Goal: Communication & Community: Answer question/provide support

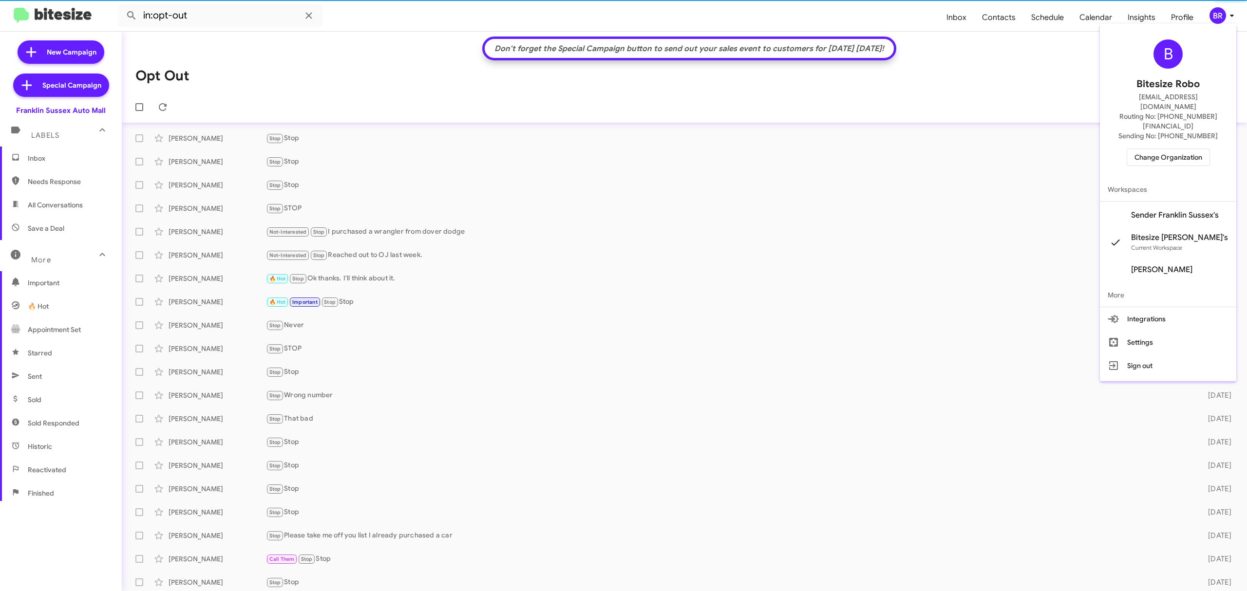
scroll to position [2, 0]
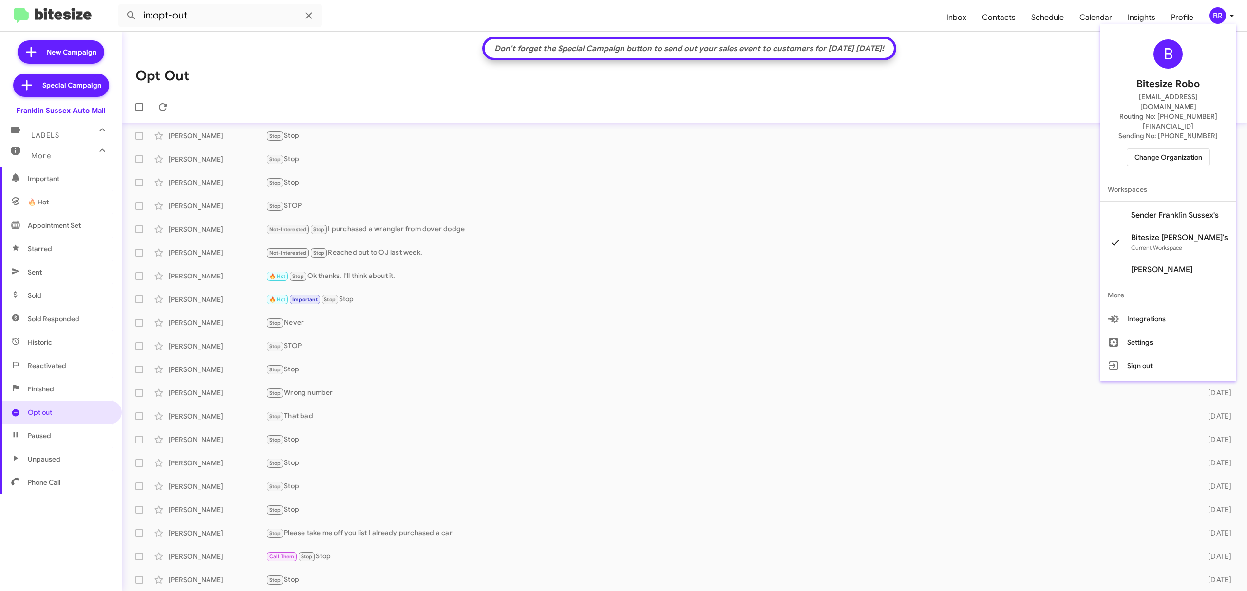
click at [1167, 149] on span "Change Organization" at bounding box center [1169, 157] width 68 height 17
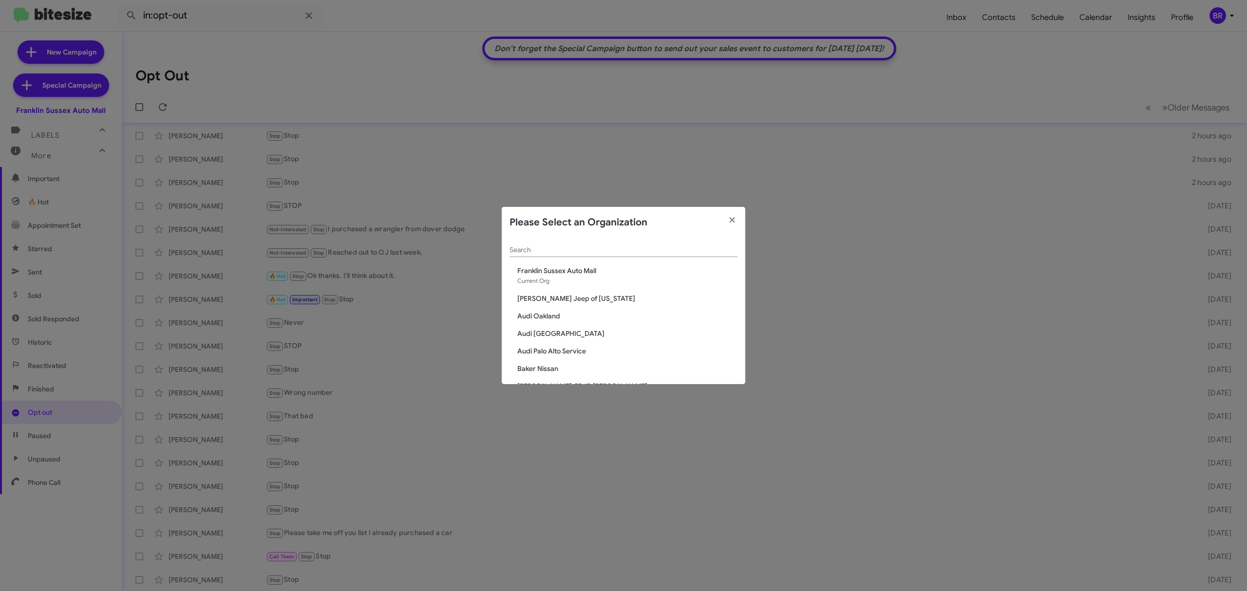
click at [608, 248] on input "Search" at bounding box center [624, 251] width 228 height 8
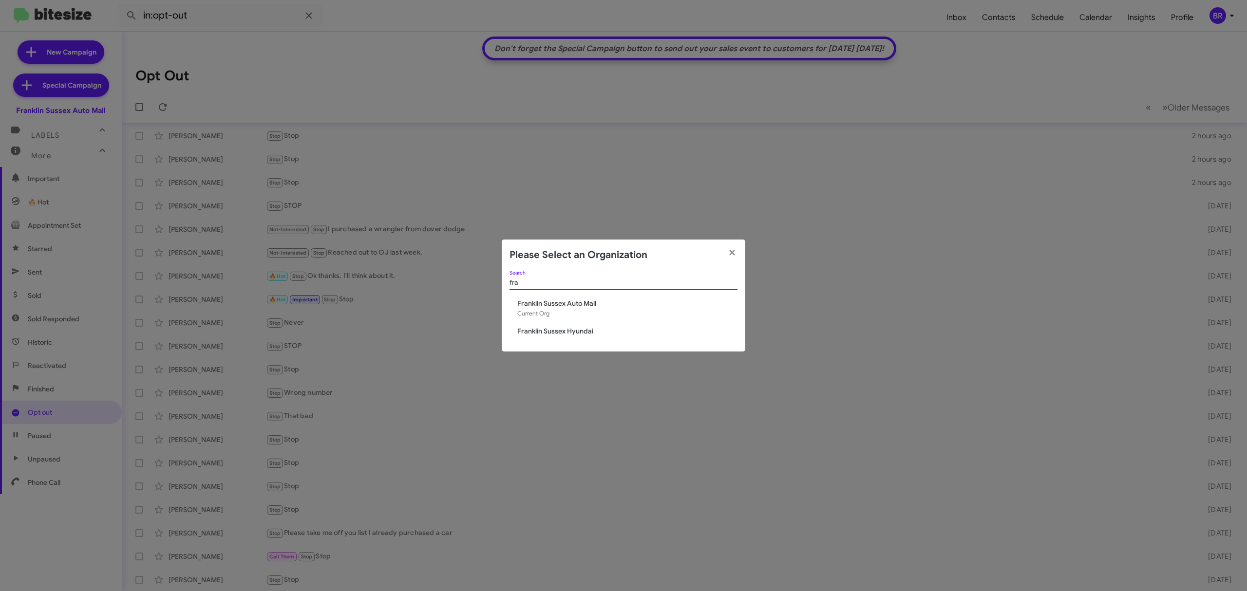
type input "fra"
click at [583, 331] on span "Franklin Sussex Hyundai" at bounding box center [627, 331] width 220 height 10
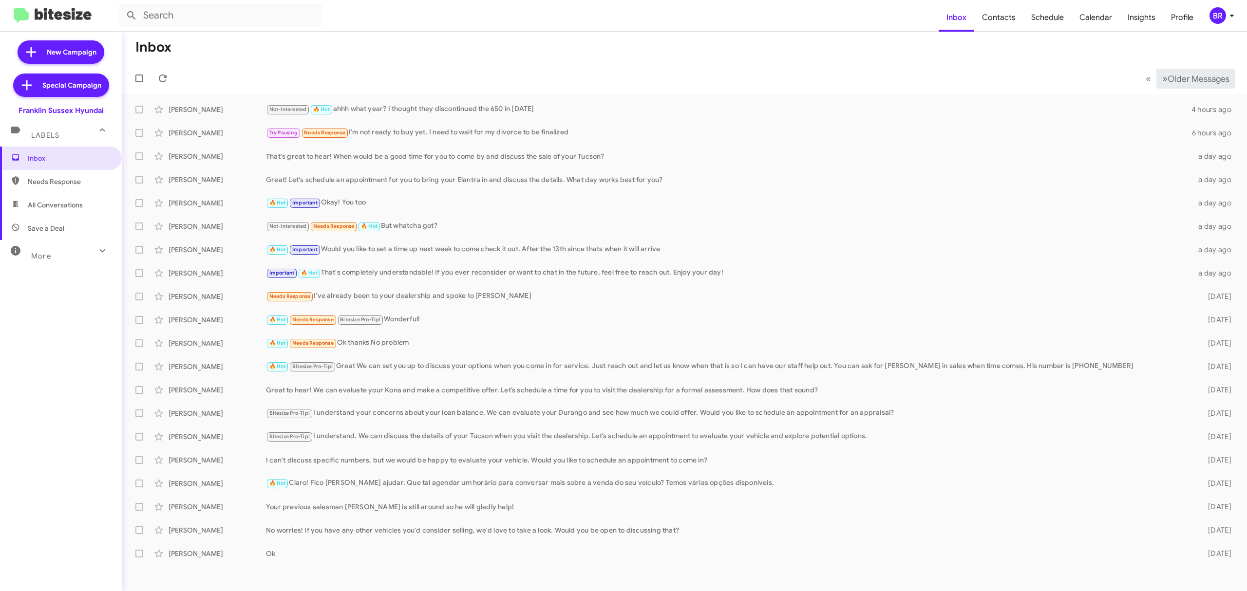
click at [1188, 77] on span "Older Messages" at bounding box center [1199, 79] width 62 height 11
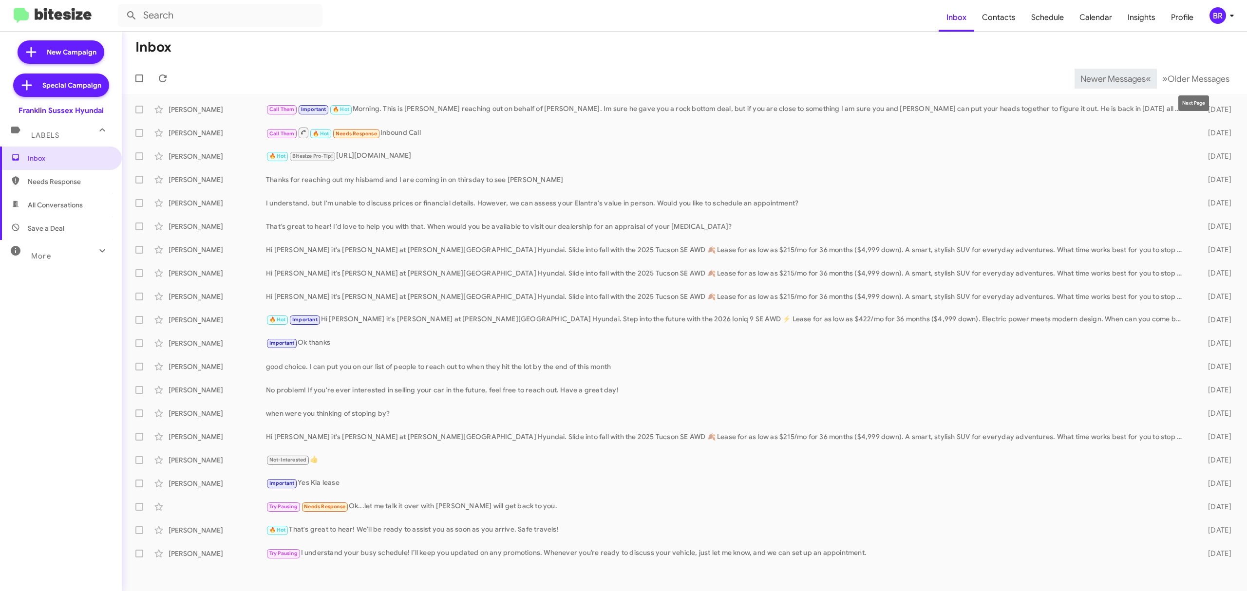
click at [1113, 74] on span "Newer Messages" at bounding box center [1113, 79] width 65 height 11
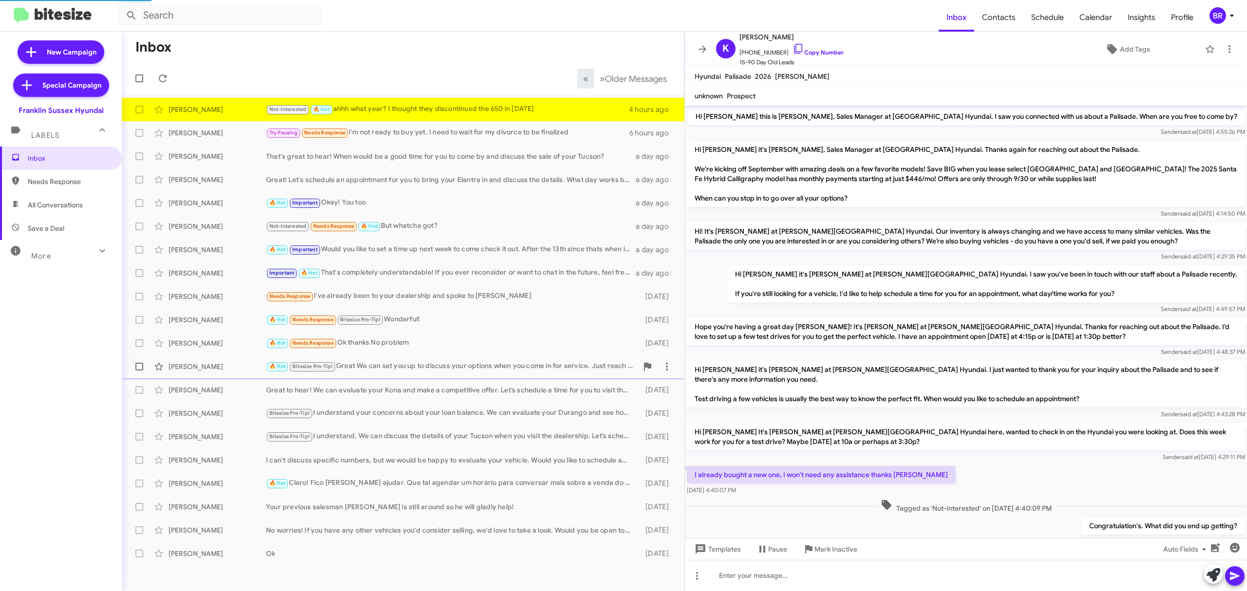
scroll to position [96, 0]
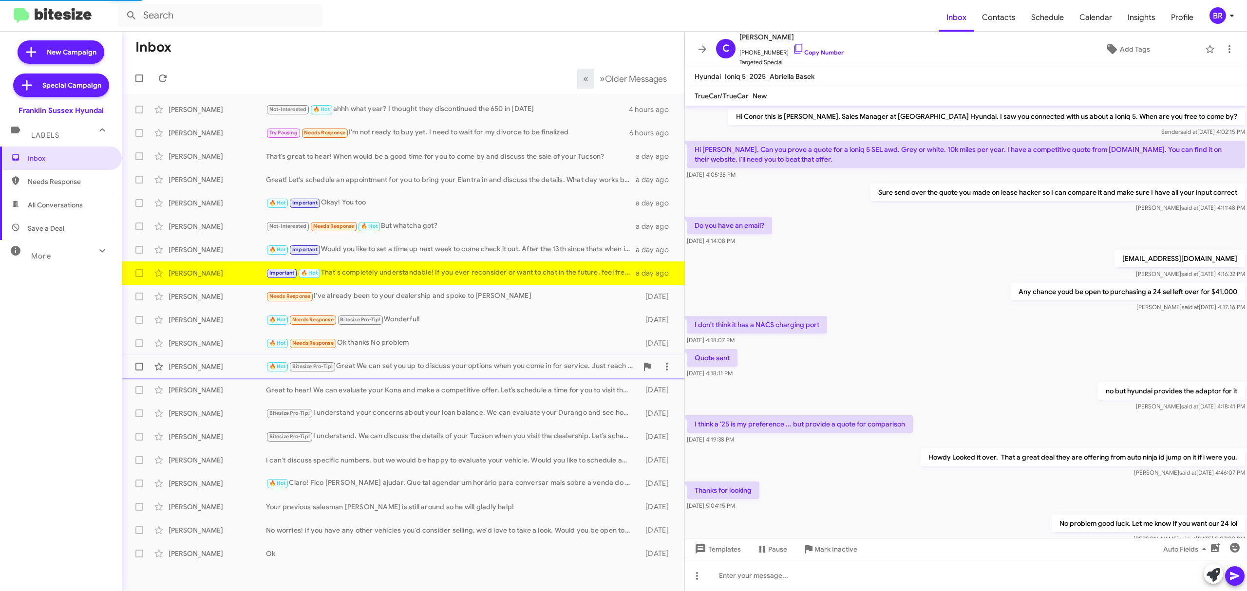
scroll to position [256, 0]
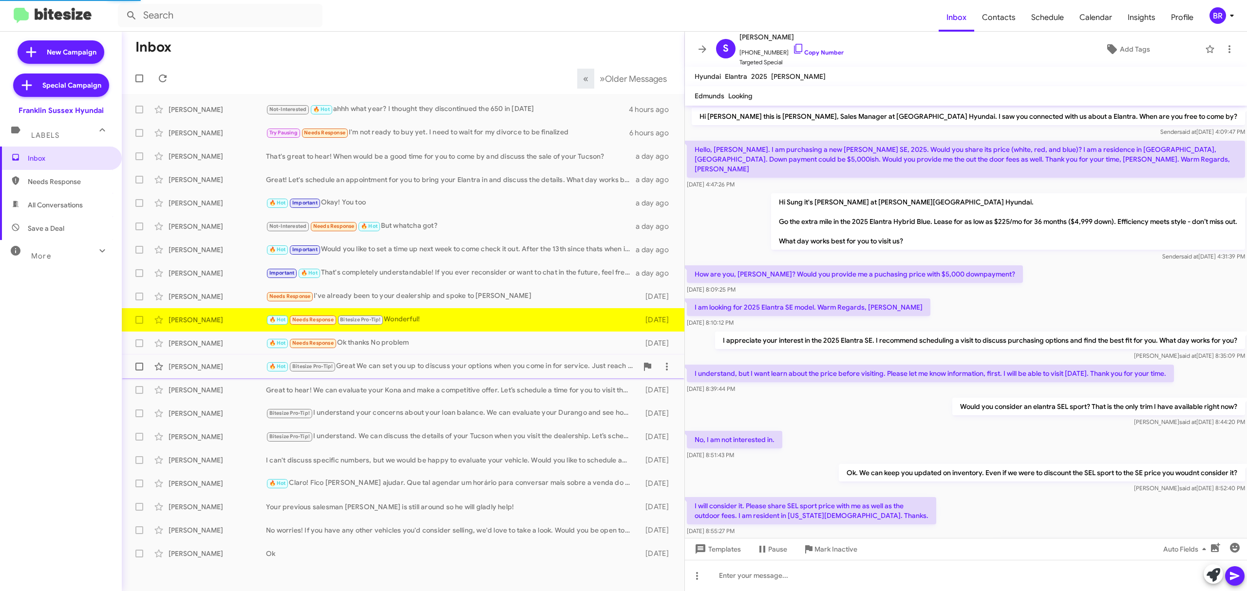
scroll to position [247, 0]
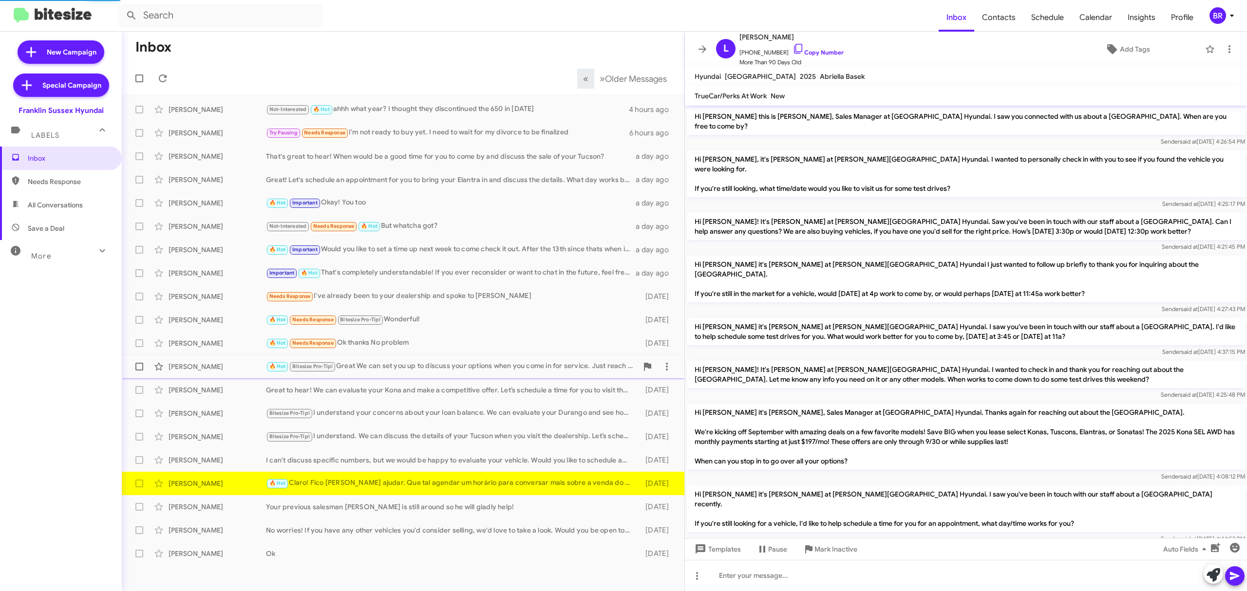
scroll to position [221, 0]
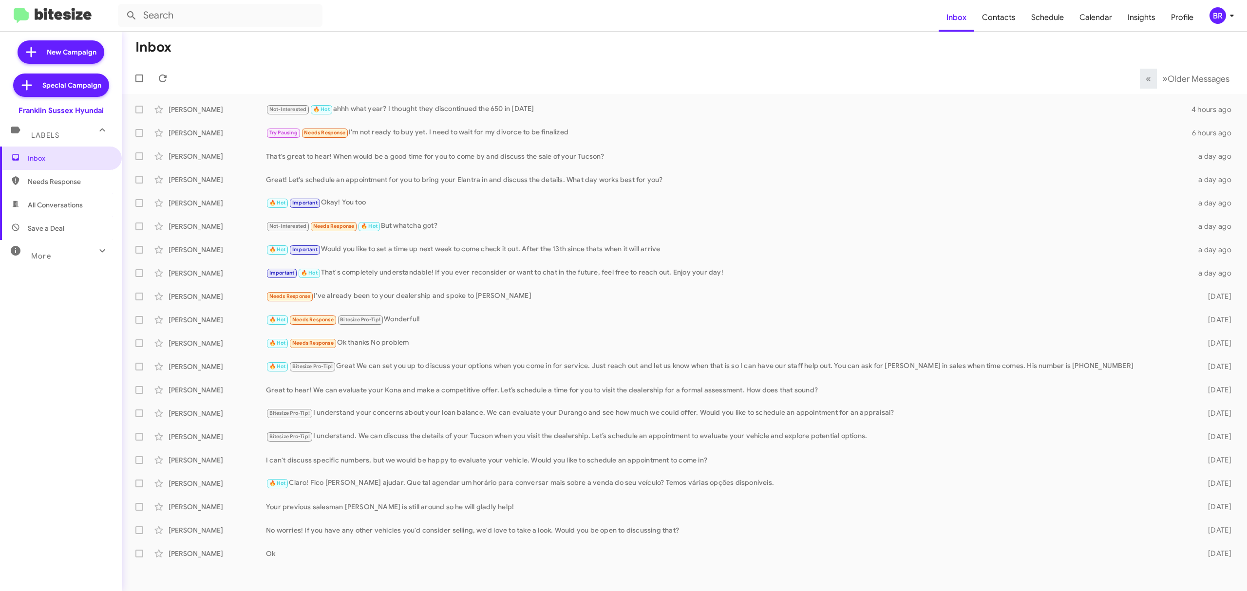
click at [59, 270] on div "Inbox Needs Response All Conversations Save a Deal More Important 🔥 Hot Appoint…" at bounding box center [61, 324] width 122 height 355
click at [73, 257] on div "More" at bounding box center [51, 252] width 87 height 18
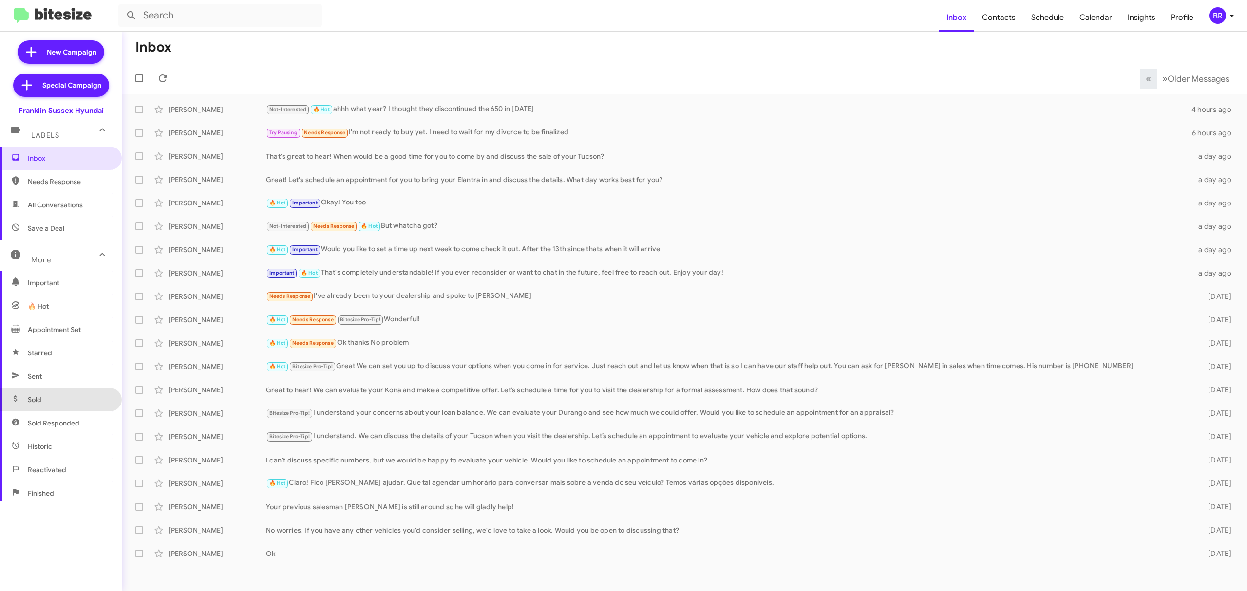
click at [107, 397] on span "Sold" at bounding box center [61, 399] width 122 height 23
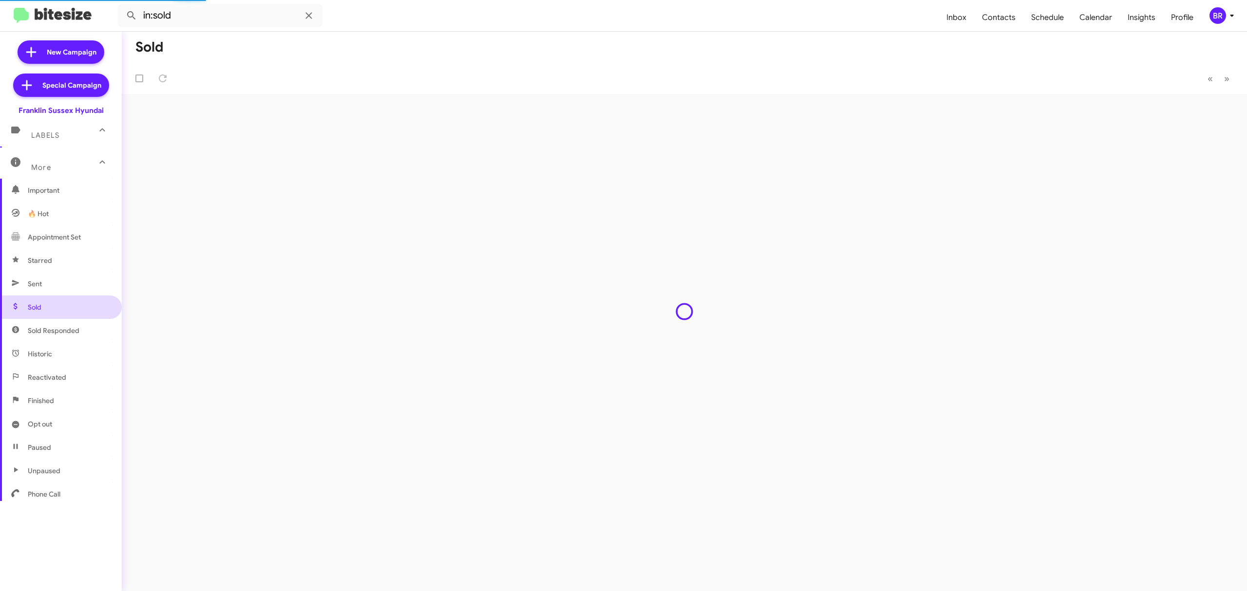
scroll to position [104, 0]
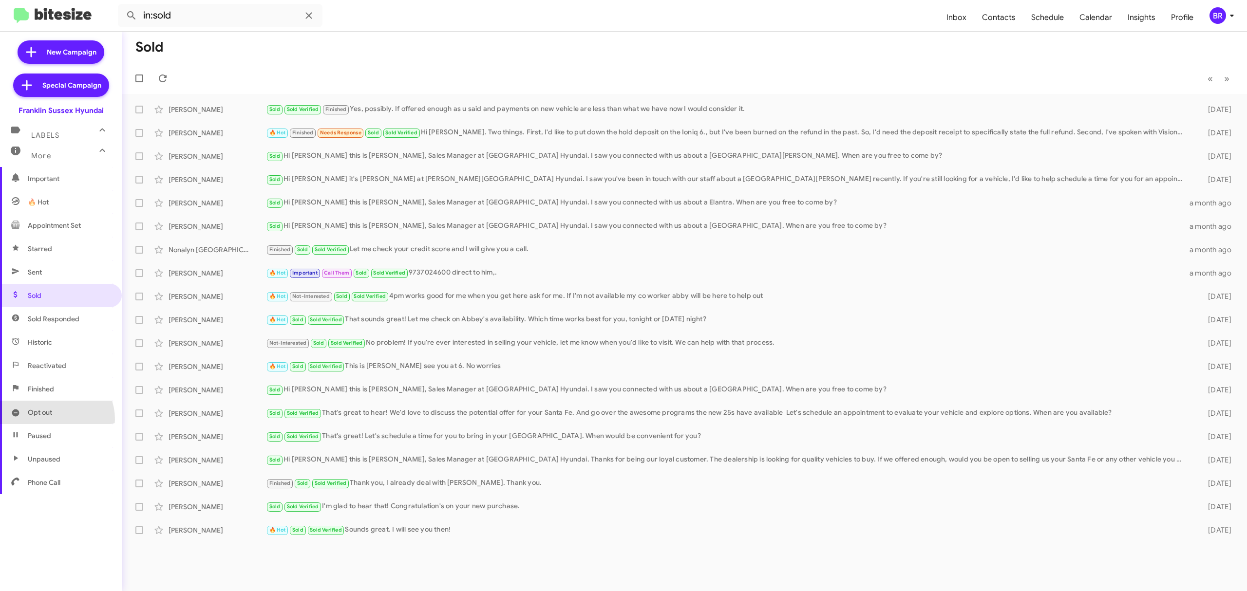
click at [54, 419] on span "Opt out" at bounding box center [61, 412] width 122 height 23
type input "in:opt-out"
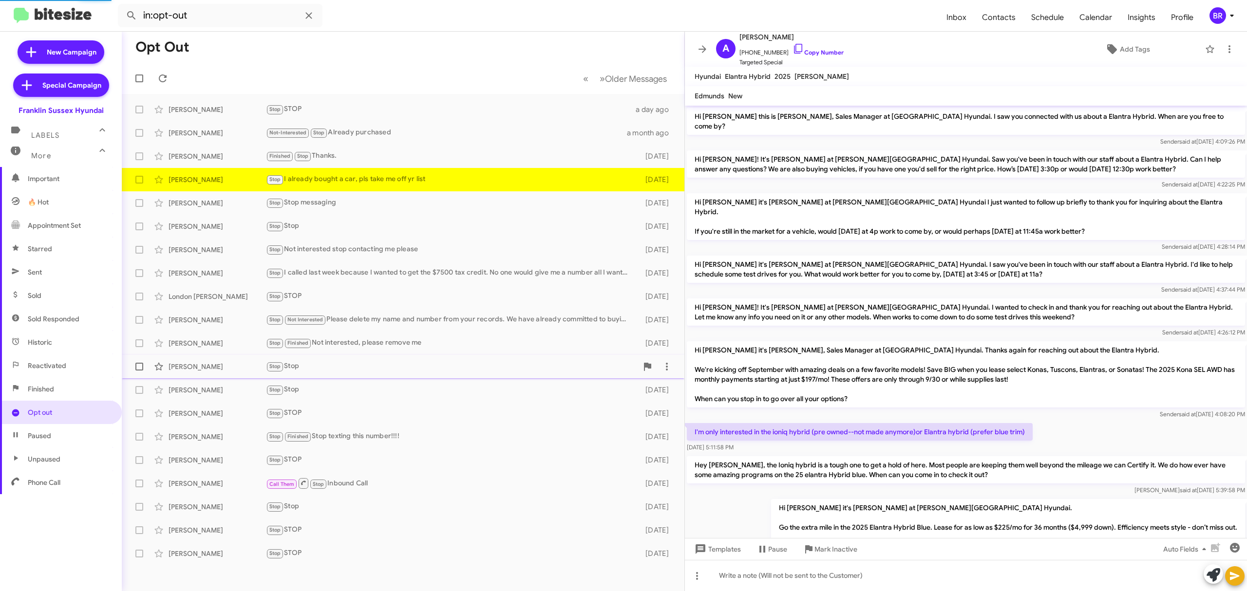
scroll to position [69, 0]
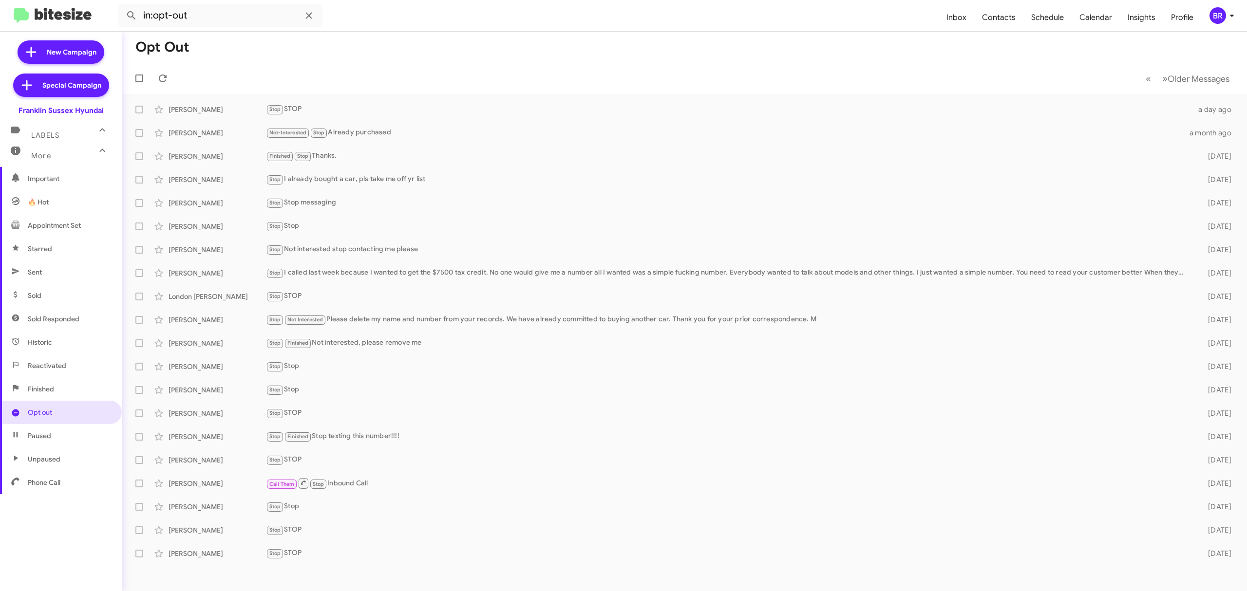
click at [1232, 16] on icon at bounding box center [1232, 16] width 3 height 2
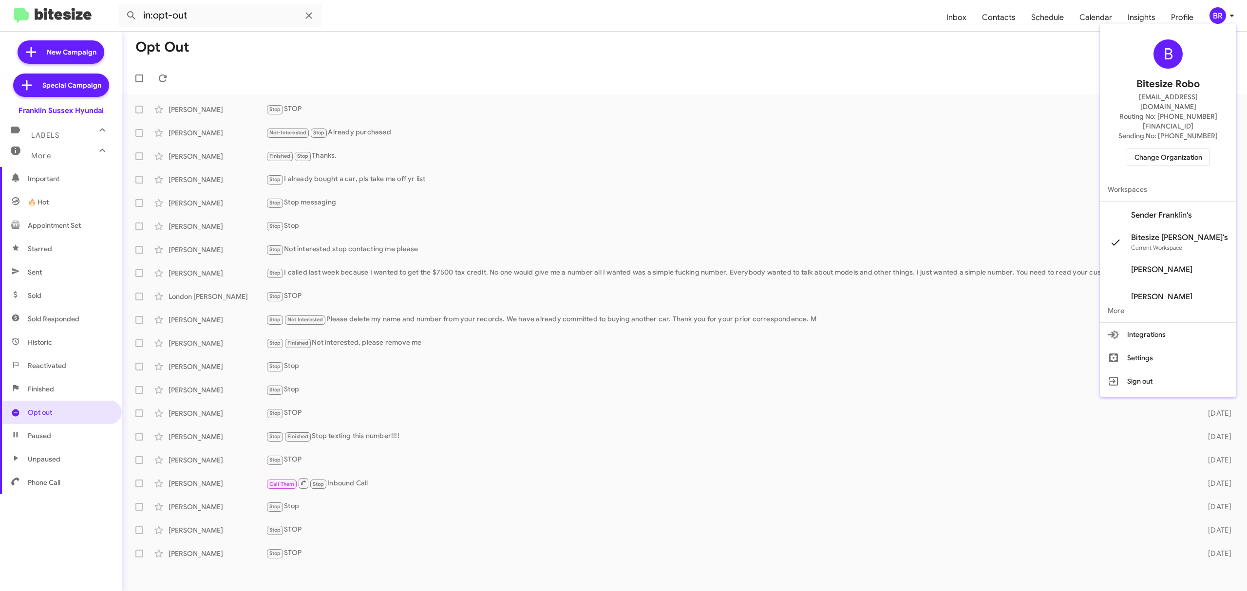
click at [1196, 149] on span "Change Organization" at bounding box center [1169, 157] width 68 height 17
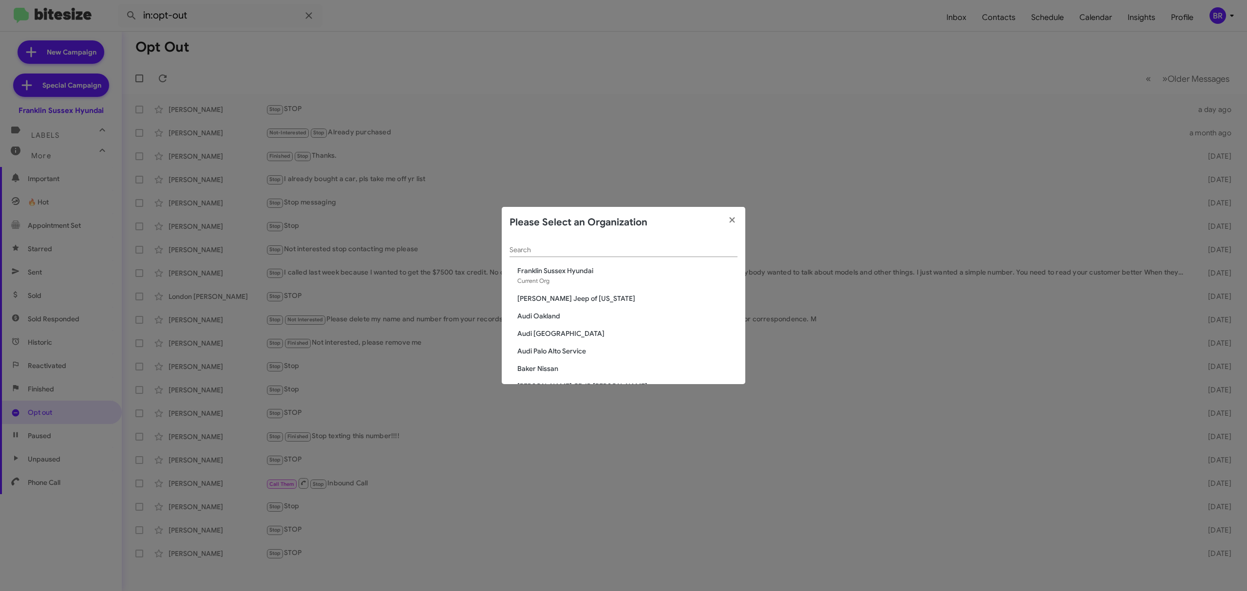
click at [669, 249] on input "Search" at bounding box center [624, 251] width 228 height 8
type input "nie"
click at [571, 290] on span "Nielsen Chevrolet" at bounding box center [627, 289] width 220 height 10
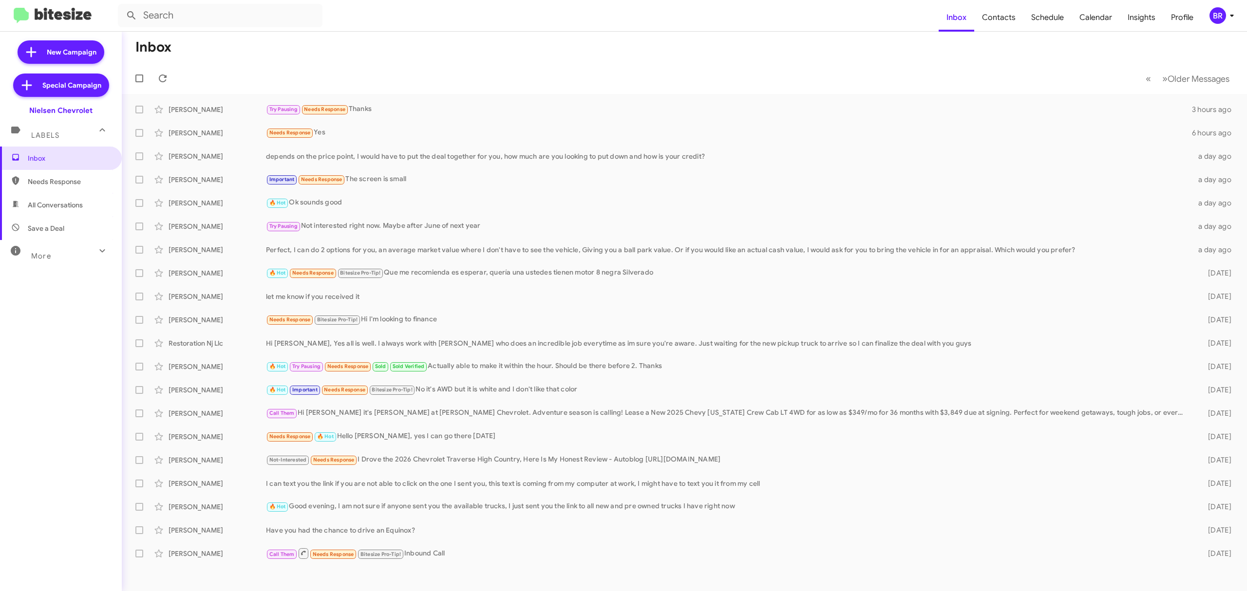
click at [54, 254] on div "More" at bounding box center [51, 252] width 87 height 18
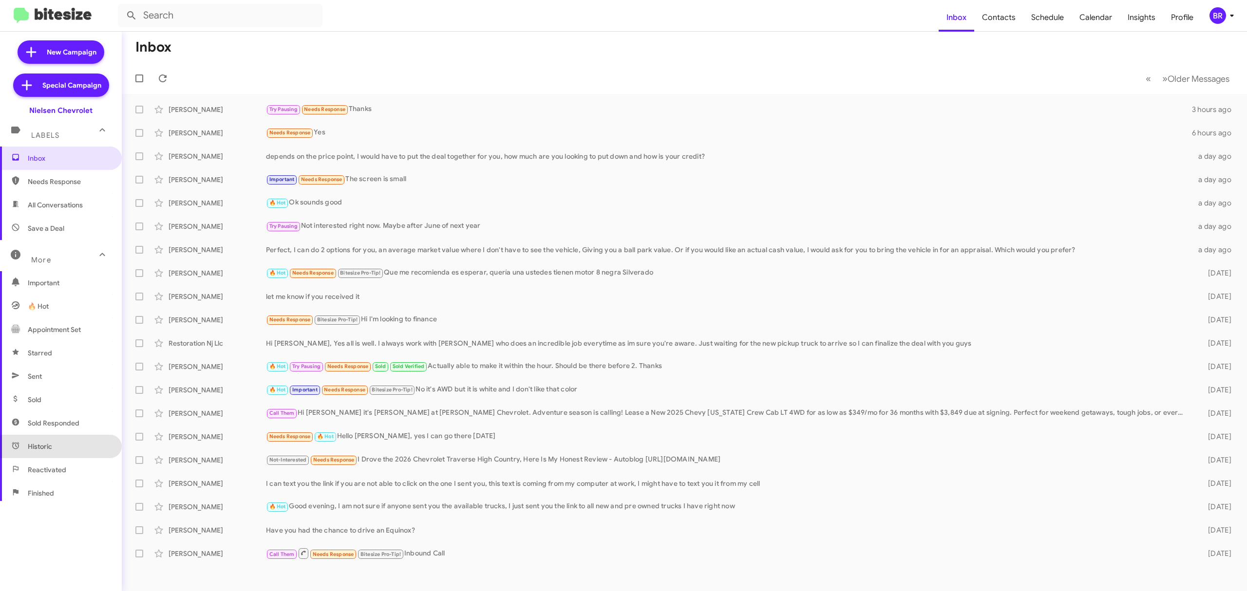
scroll to position [104, 0]
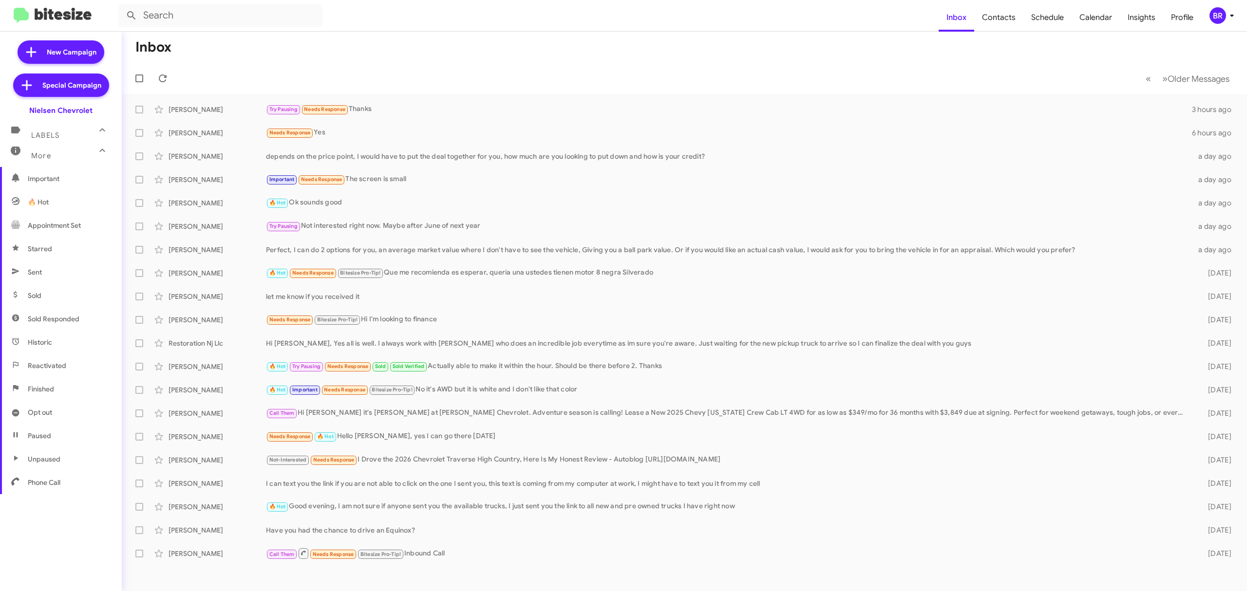
click at [61, 412] on span "Opt out" at bounding box center [61, 412] width 122 height 23
type input "in:opt-out"
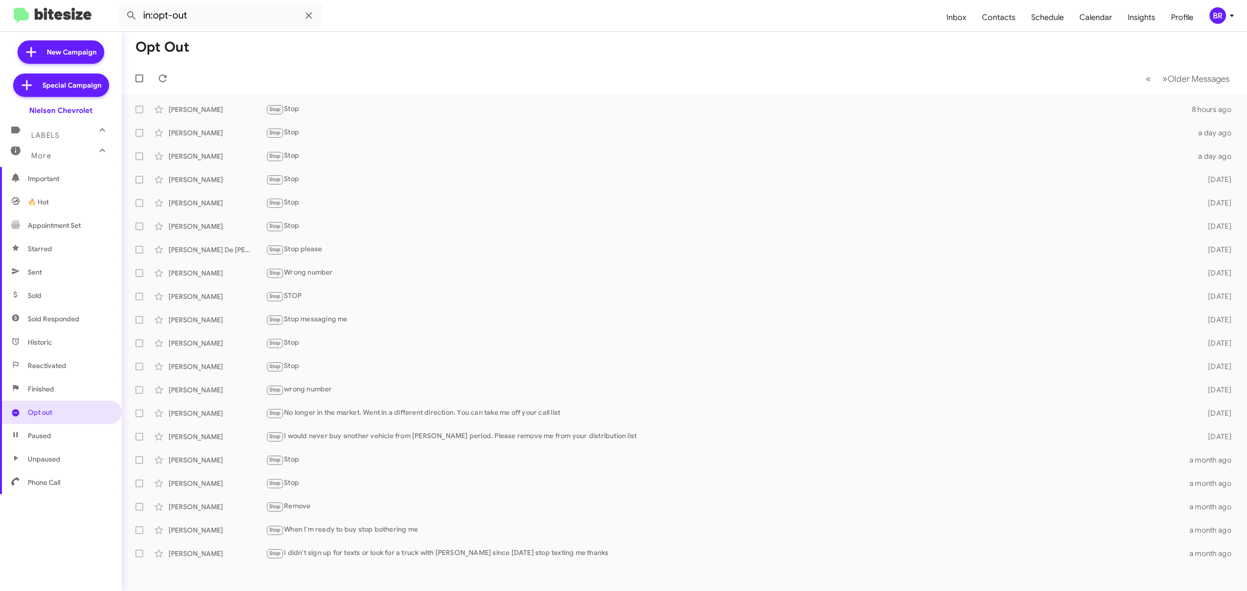
click at [1230, 16] on icon at bounding box center [1232, 16] width 12 height 12
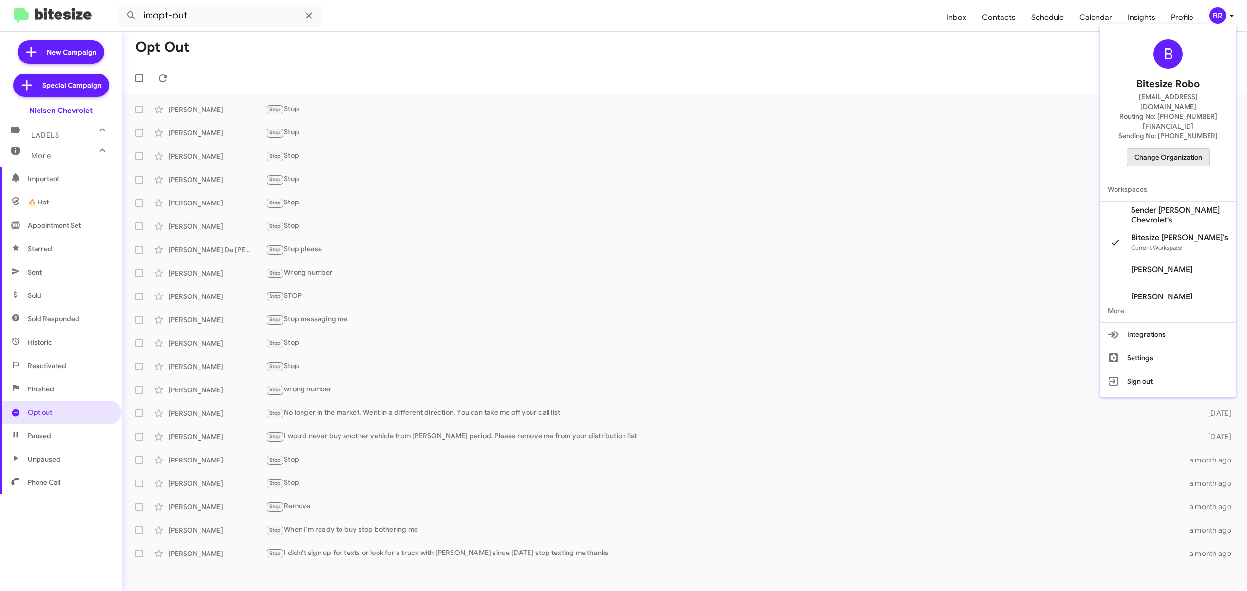
click at [1175, 149] on span "Change Organization" at bounding box center [1169, 157] width 68 height 17
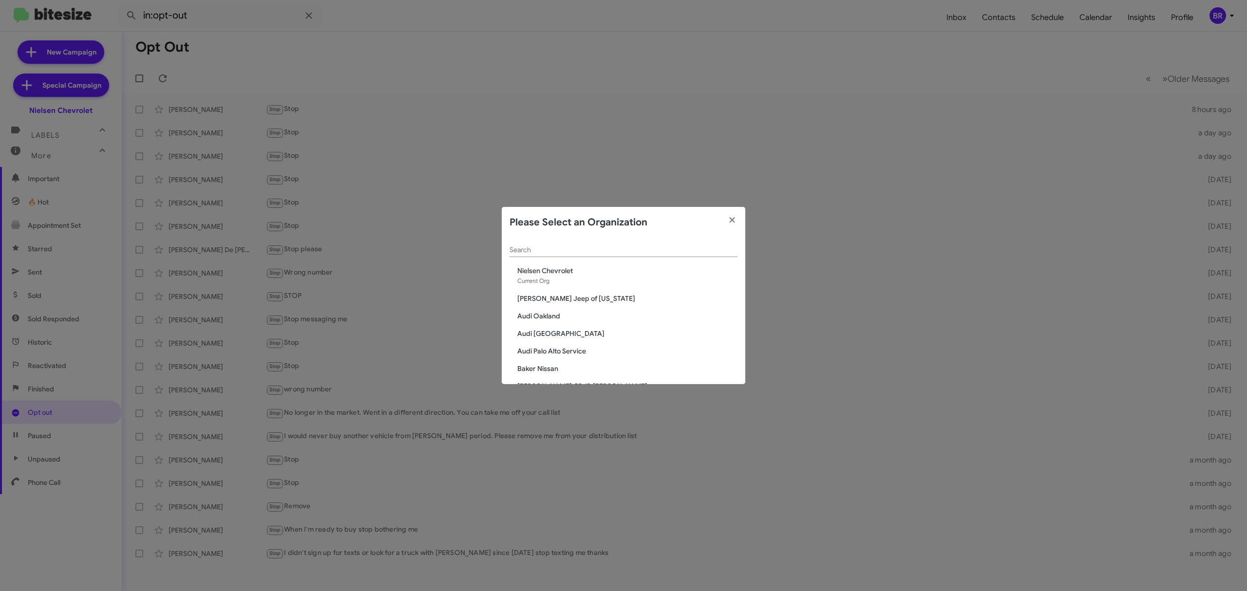
click at [656, 248] on input "Search" at bounding box center [624, 251] width 228 height 8
type input "nie"
click at [608, 316] on span "Nielsen Dodge Chrysler Jeep" at bounding box center [627, 316] width 220 height 10
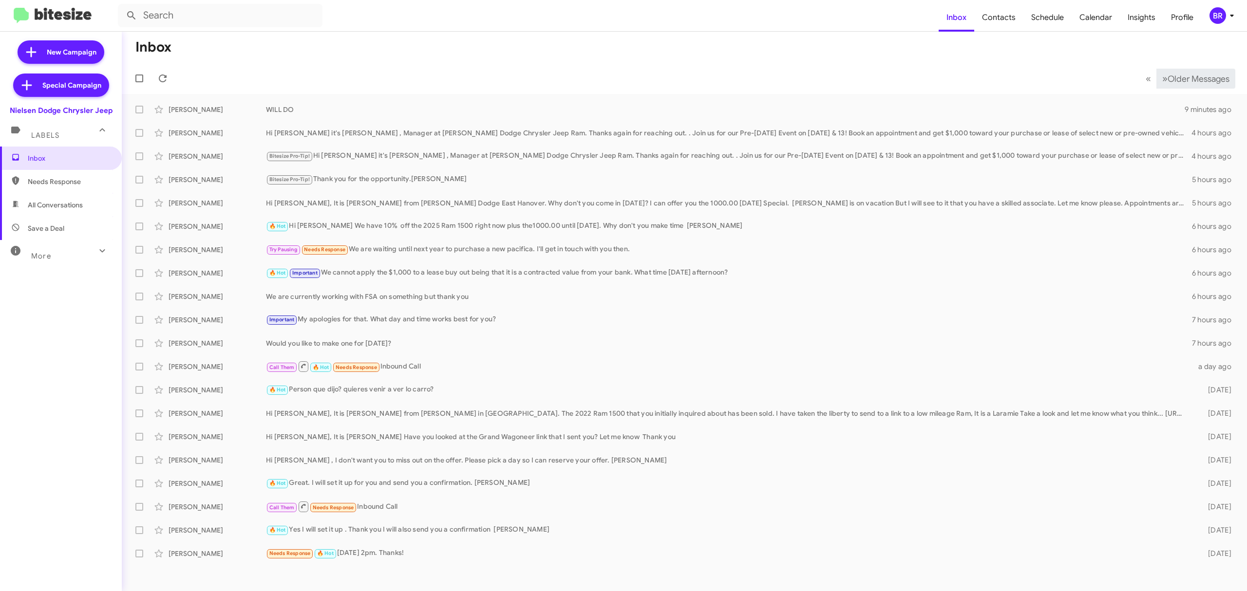
click at [1187, 69] on button "» Next Older Messages" at bounding box center [1196, 79] width 79 height 20
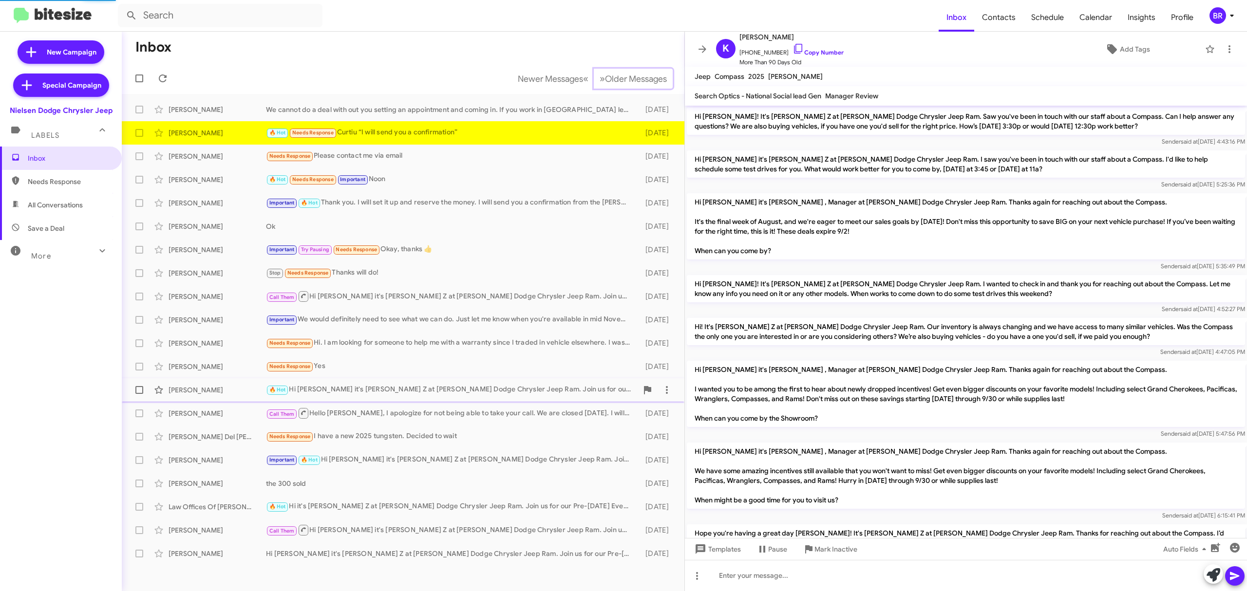
scroll to position [629, 0]
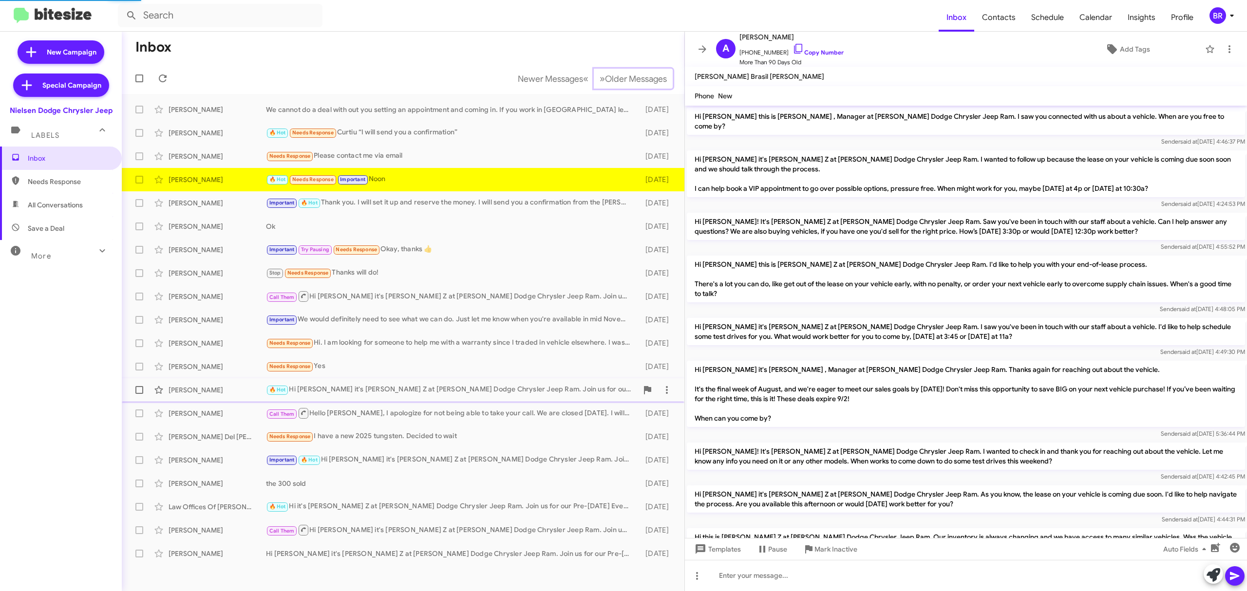
scroll to position [503, 0]
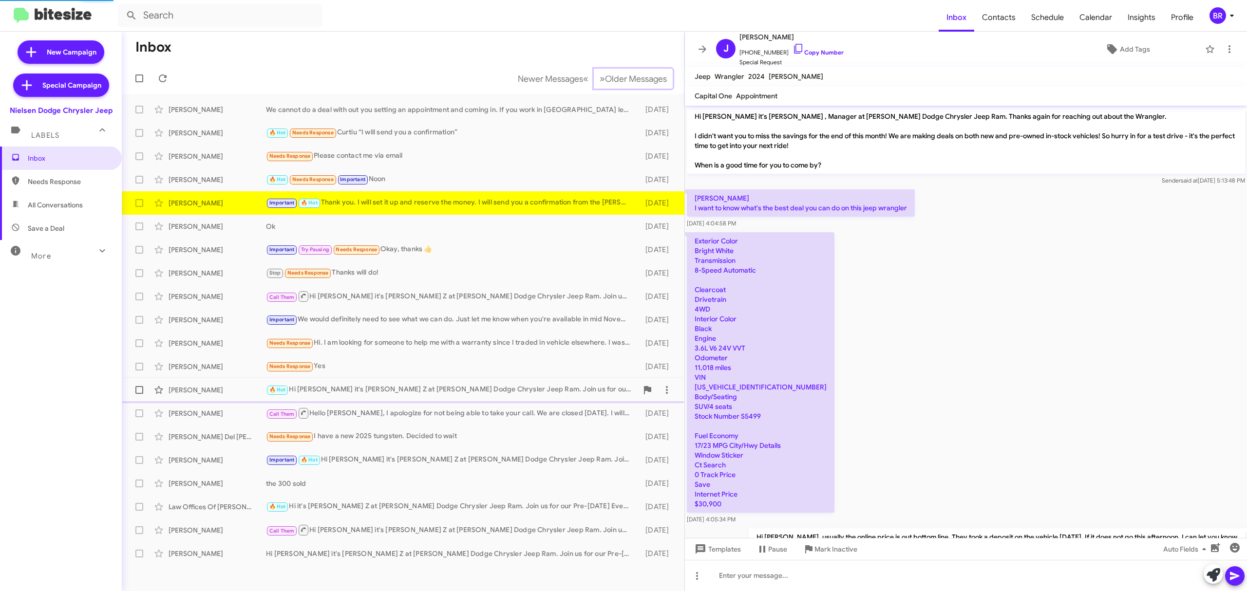
scroll to position [516, 0]
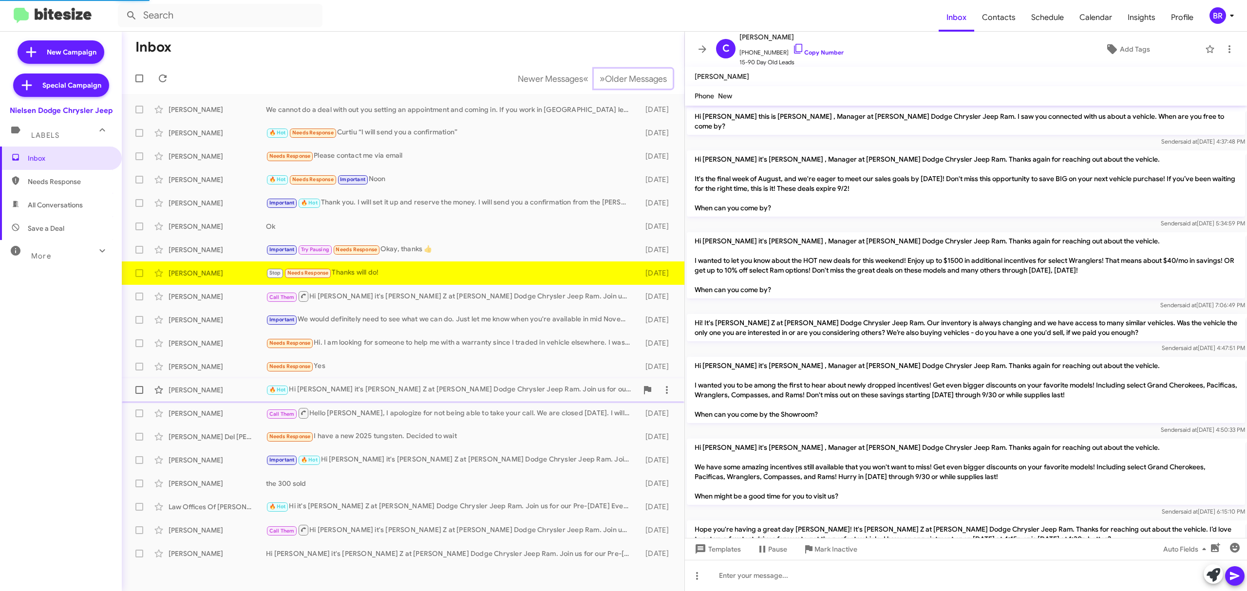
scroll to position [464, 0]
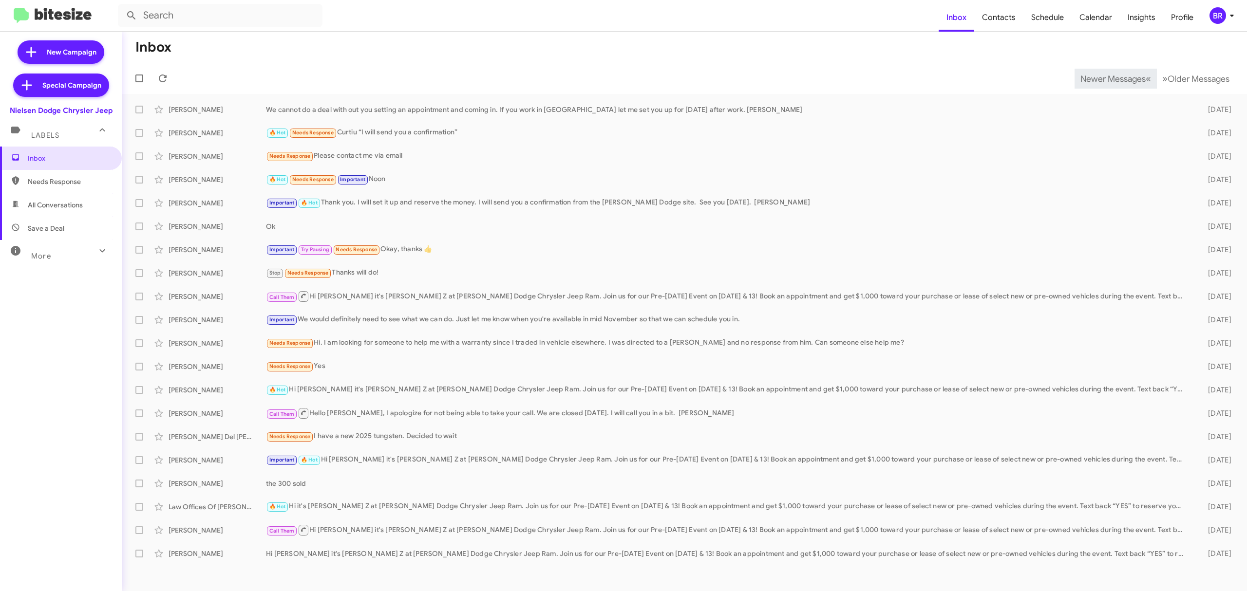
click at [1105, 78] on span "Newer Messages" at bounding box center [1113, 79] width 65 height 11
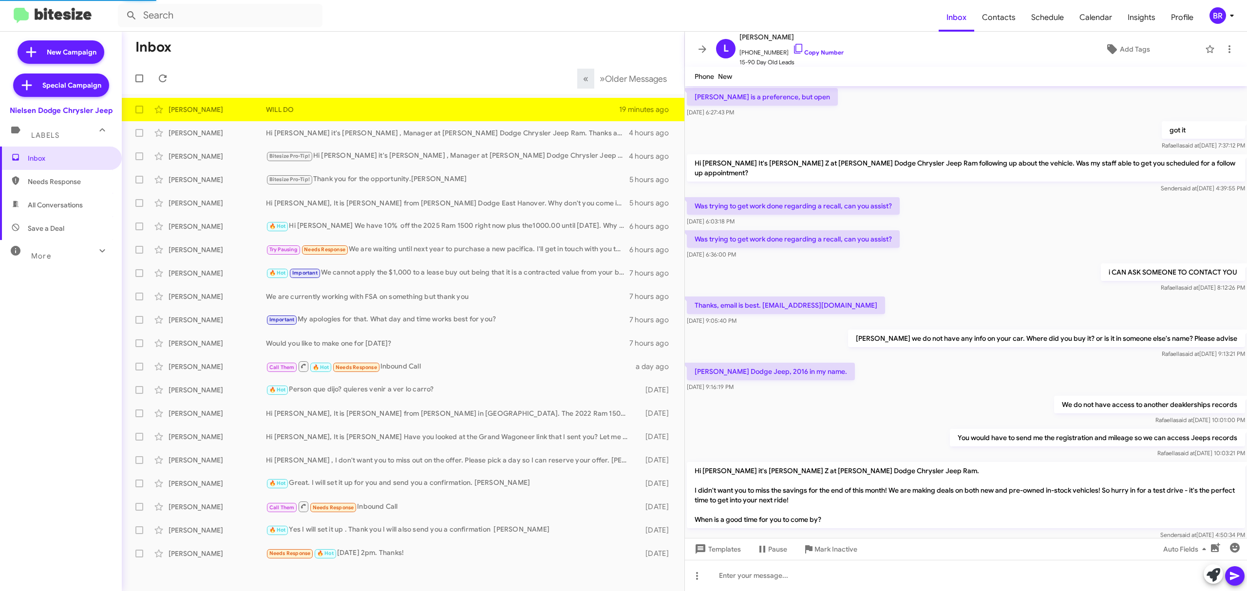
scroll to position [308, 0]
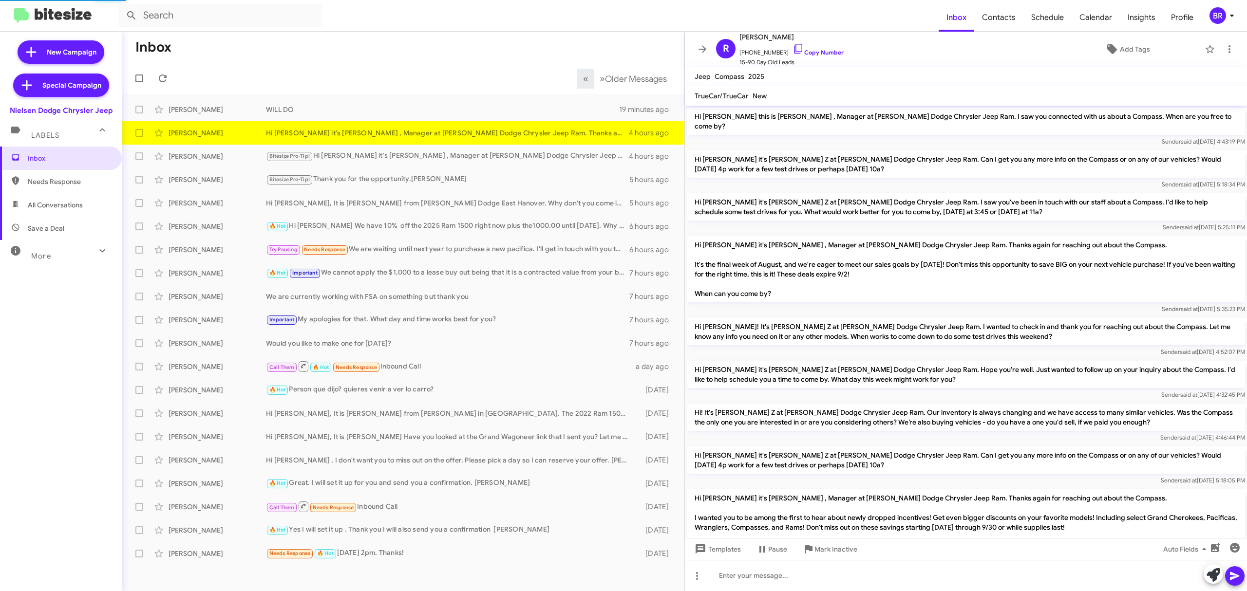
scroll to position [513, 0]
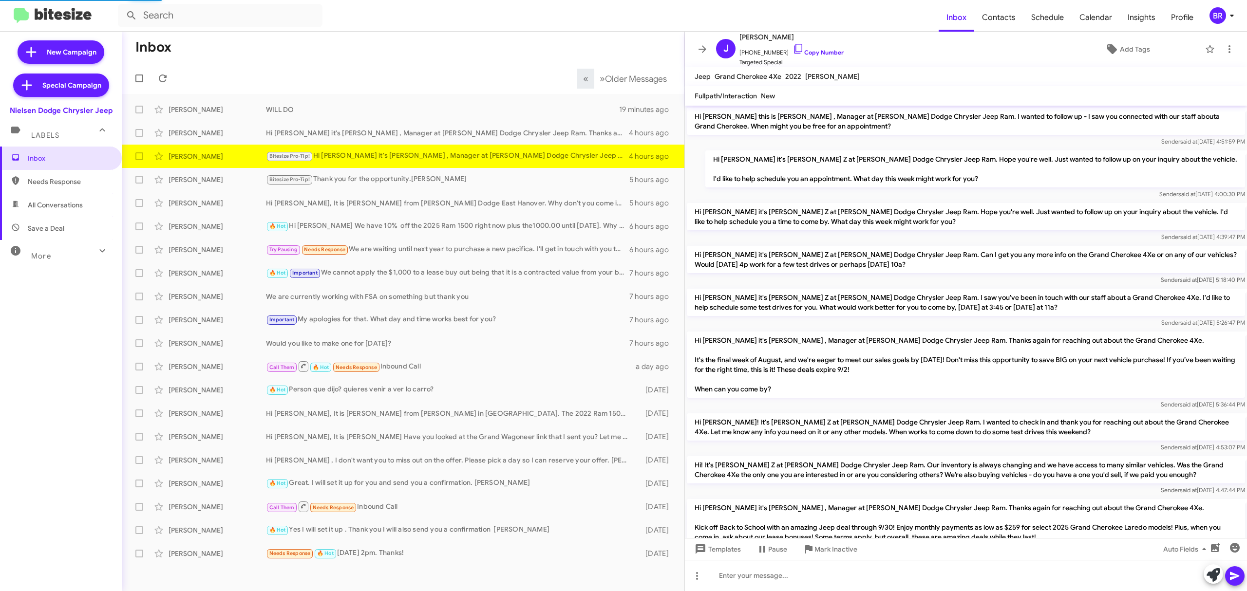
scroll to position [741, 0]
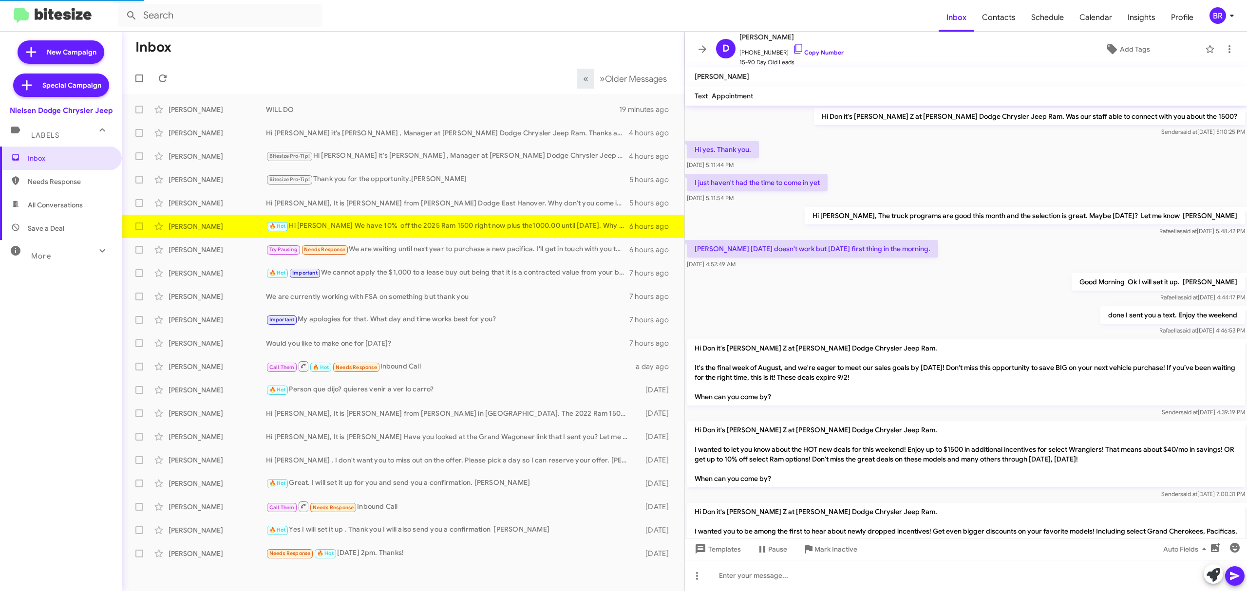
scroll to position [551, 0]
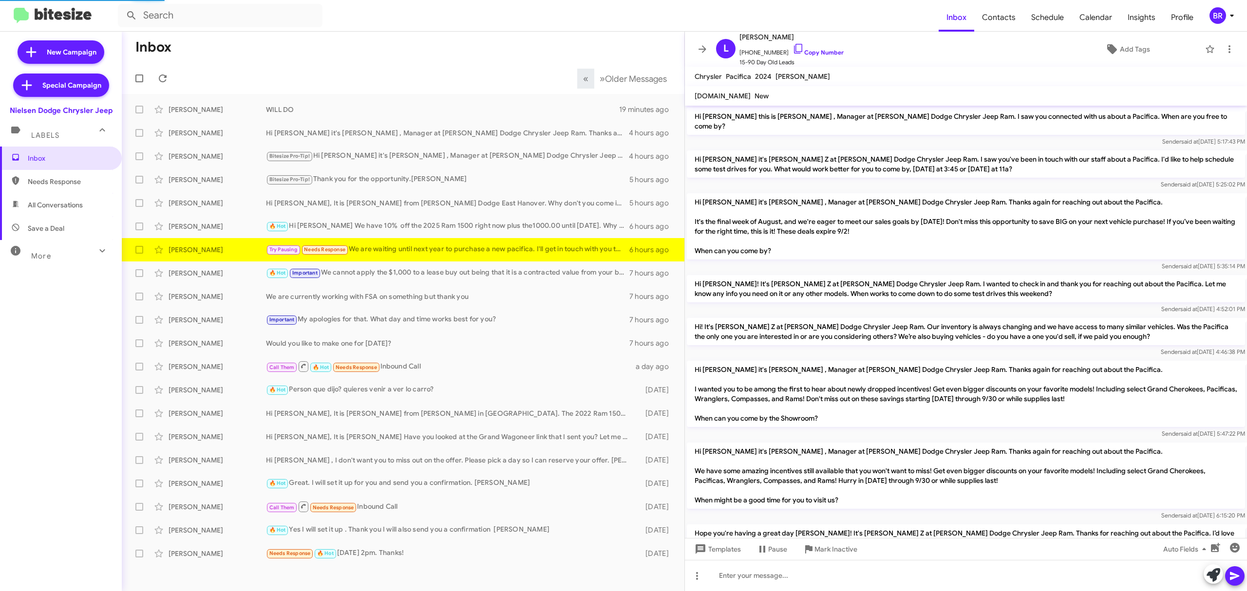
scroll to position [273, 0]
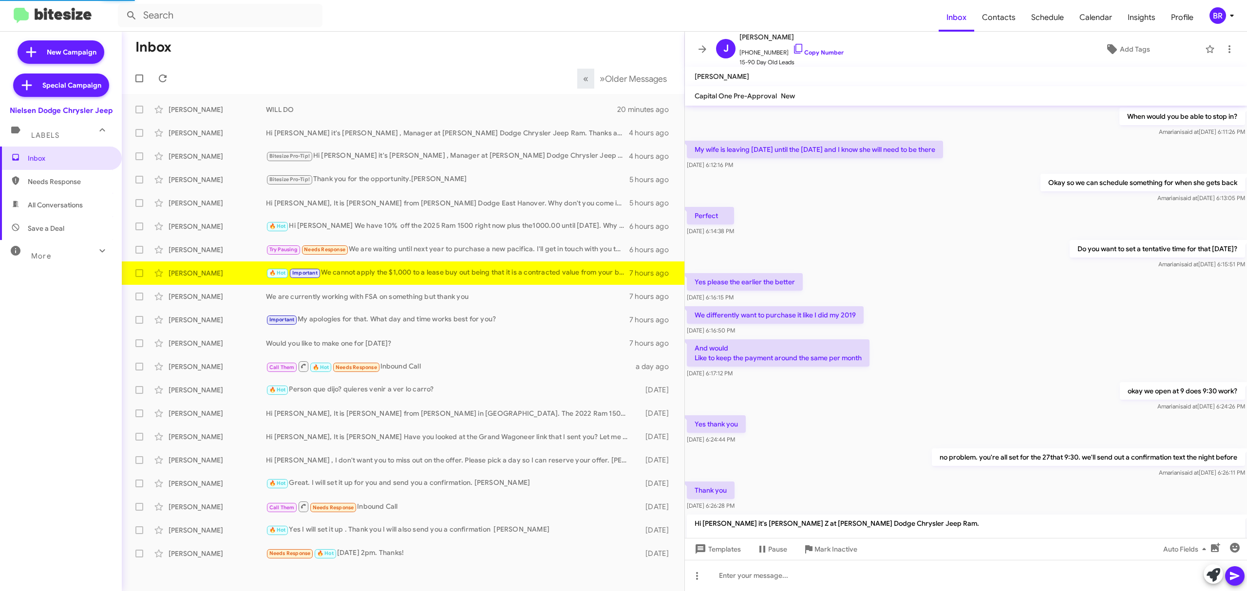
scroll to position [405, 0]
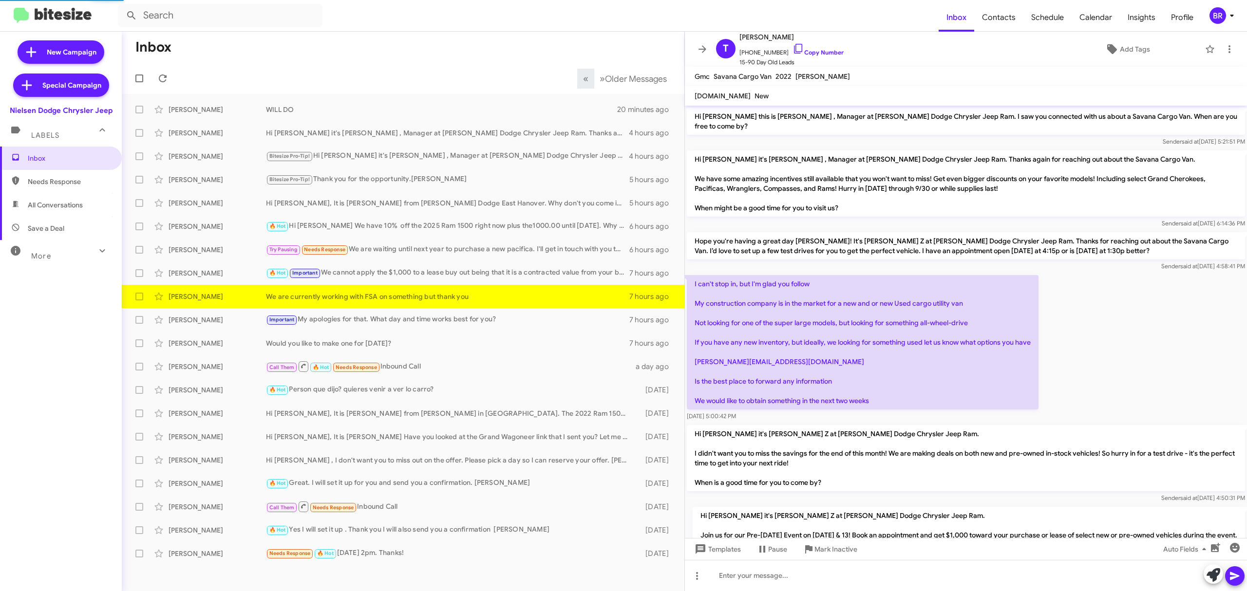
scroll to position [125, 0]
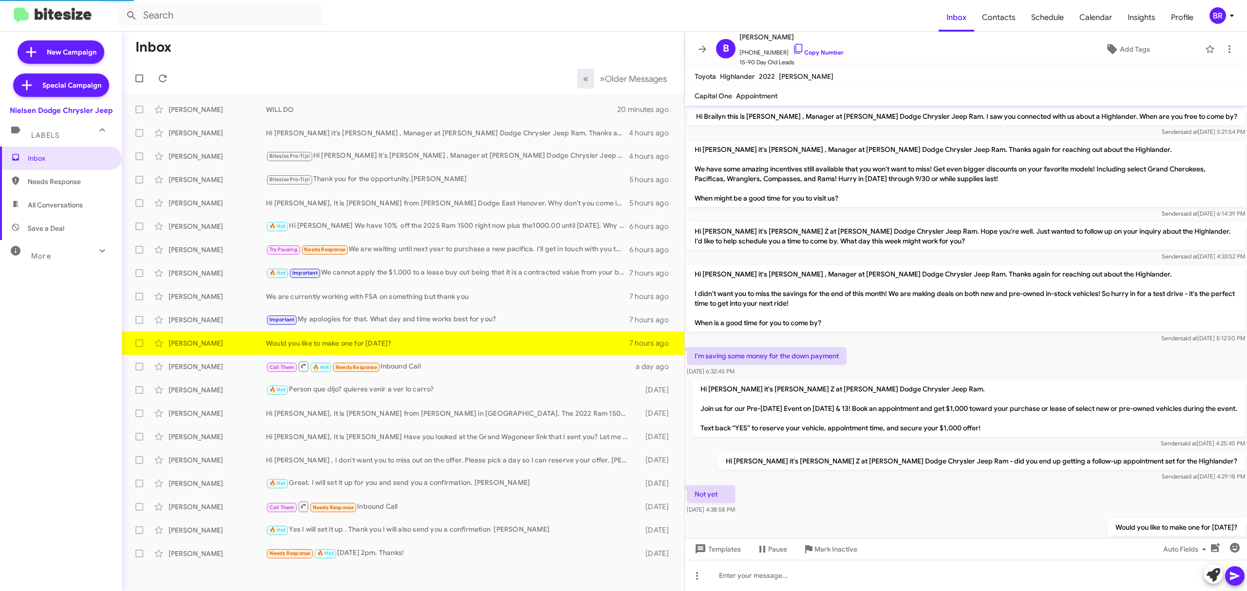
scroll to position [43, 0]
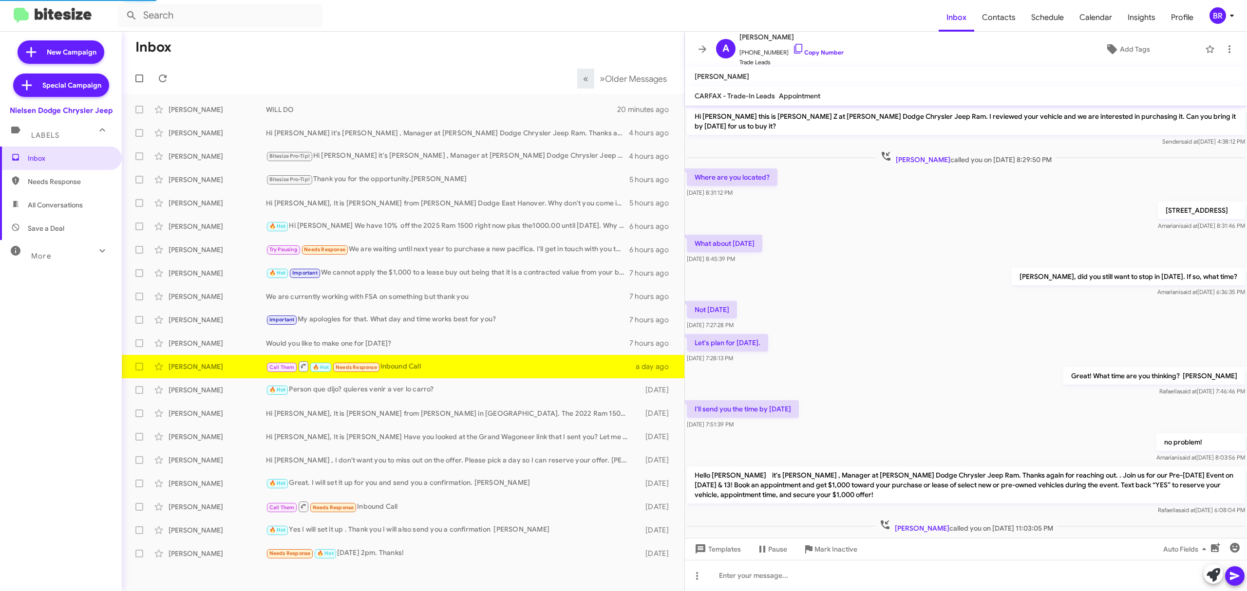
scroll to position [19, 0]
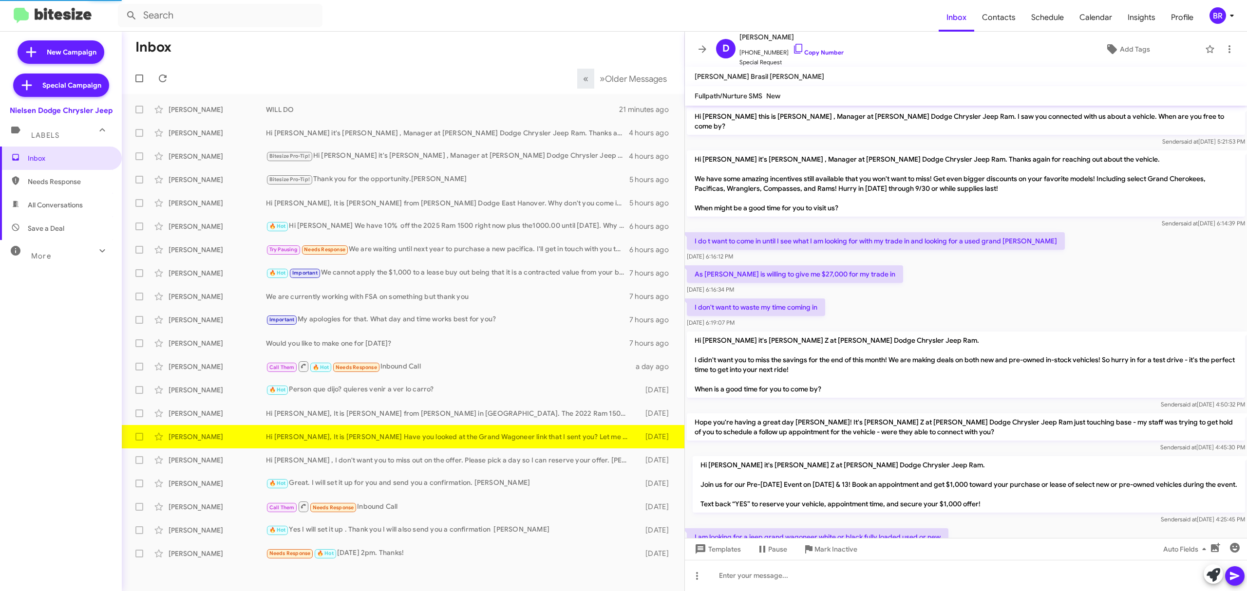
scroll to position [124, 0]
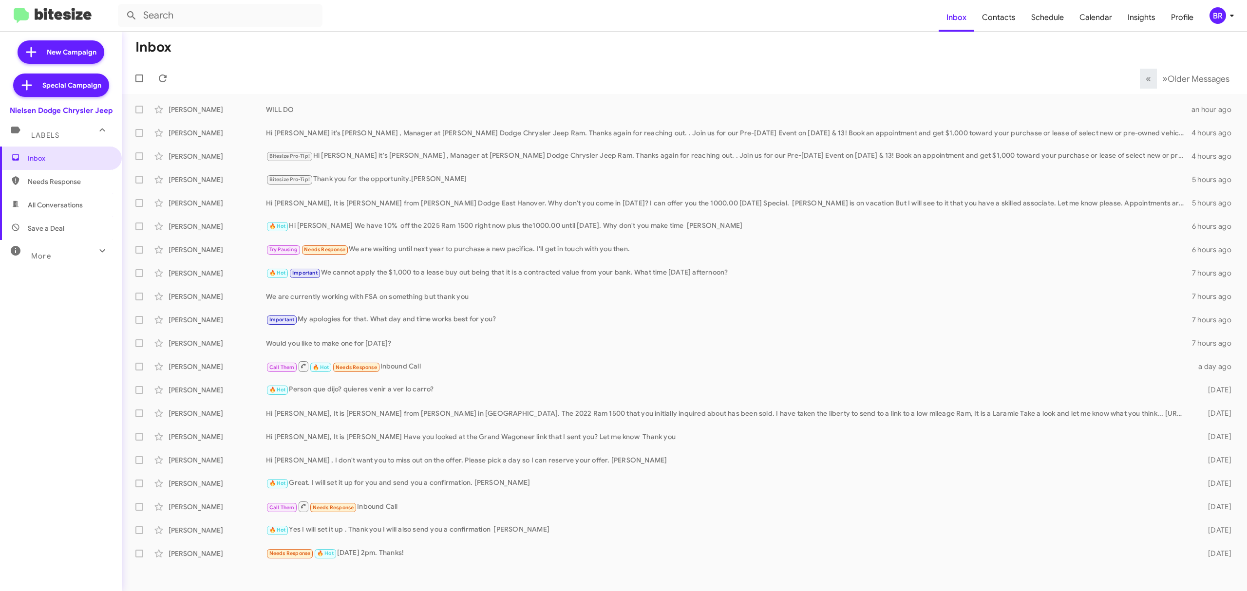
click at [64, 271] on div "Inbox Needs Response All Conversations Save a Deal More Important 🔥 Hot Appoint…" at bounding box center [61, 324] width 122 height 355
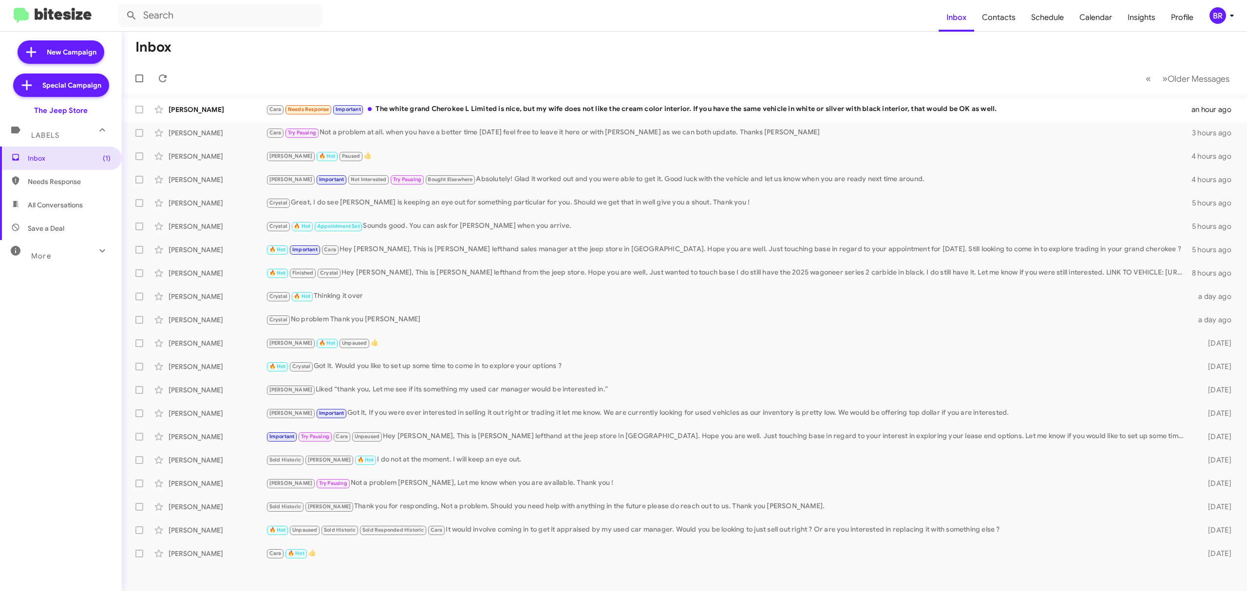
click at [1225, 12] on div "BR" at bounding box center [1218, 15] width 17 height 17
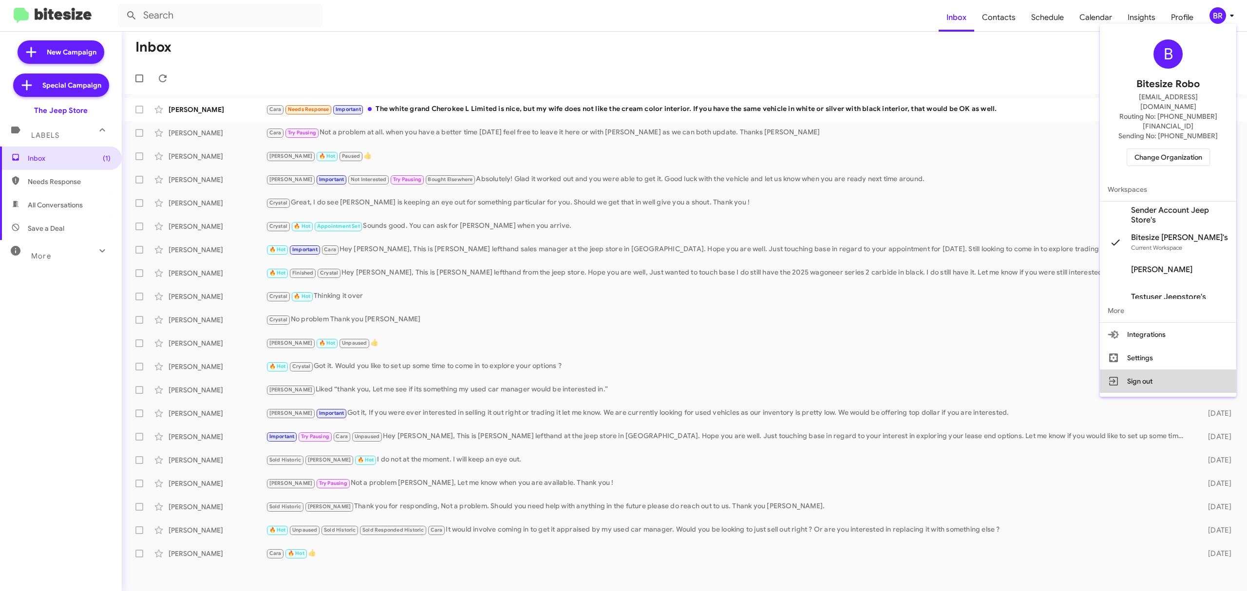
click at [1138, 370] on button "Sign out" at bounding box center [1168, 381] width 136 height 23
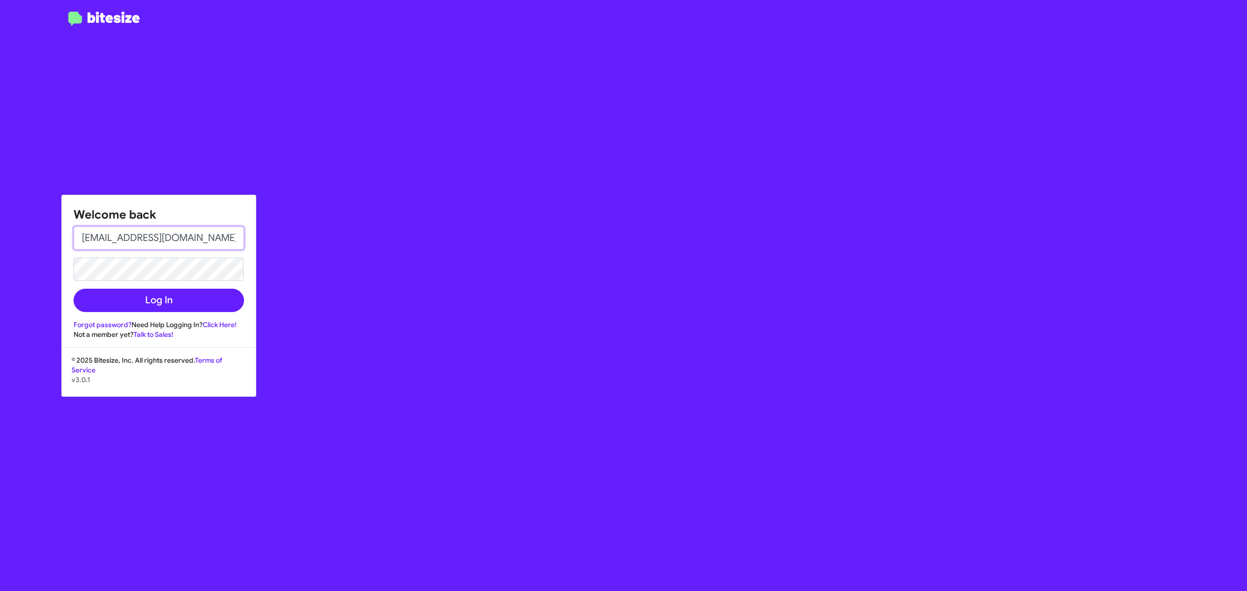
click at [203, 236] on input "[EMAIL_ADDRESS][DOMAIN_NAME]" at bounding box center [159, 238] width 171 height 23
type input "[PERSON_NAME][EMAIL_ADDRESS][DOMAIN_NAME]"
click at [158, 307] on button "Log In" at bounding box center [159, 300] width 171 height 23
